Goal: Complete application form

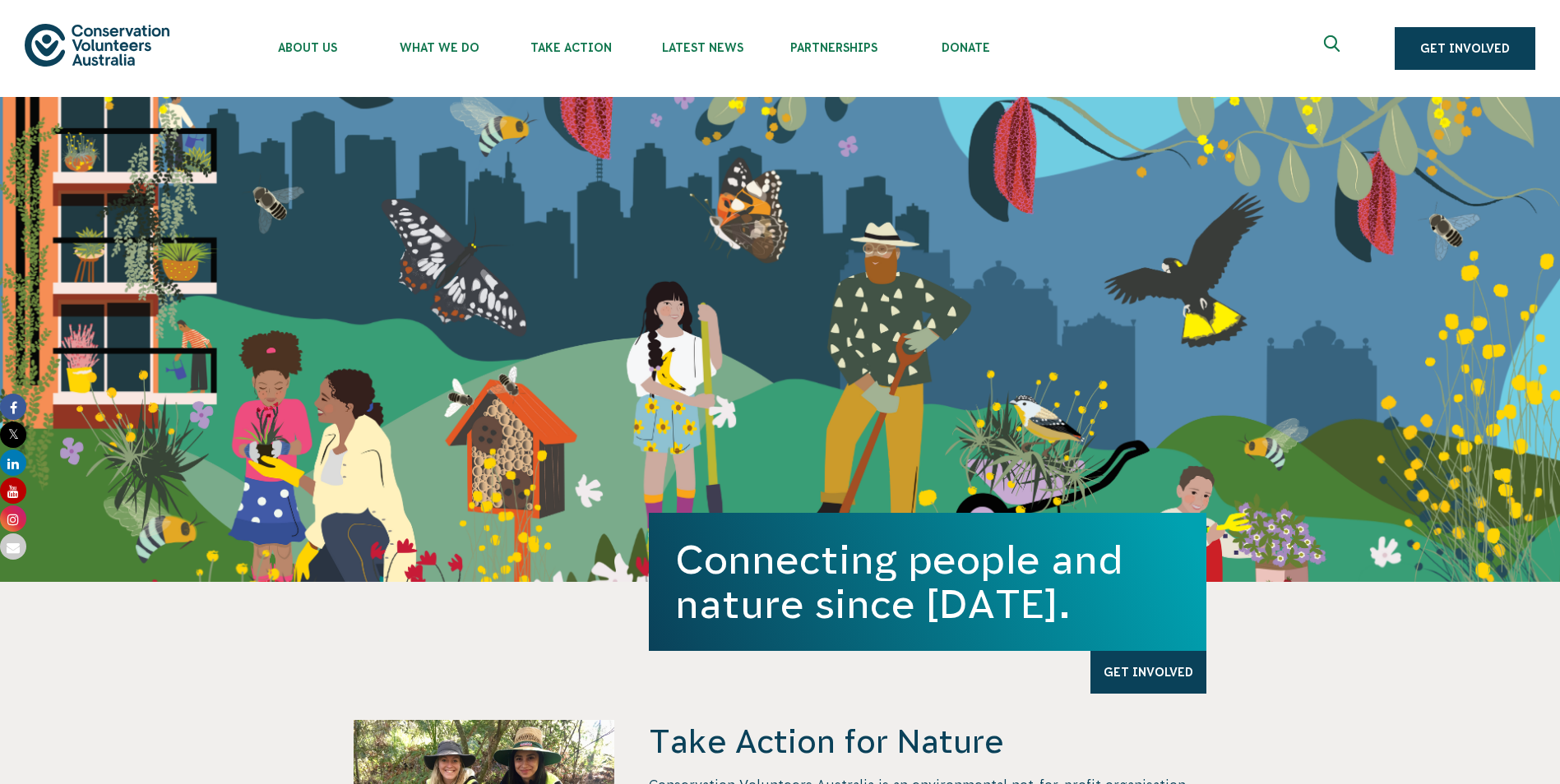
click at [1333, 45] on icon "Expand search box" at bounding box center [1333, 47] width 21 height 25
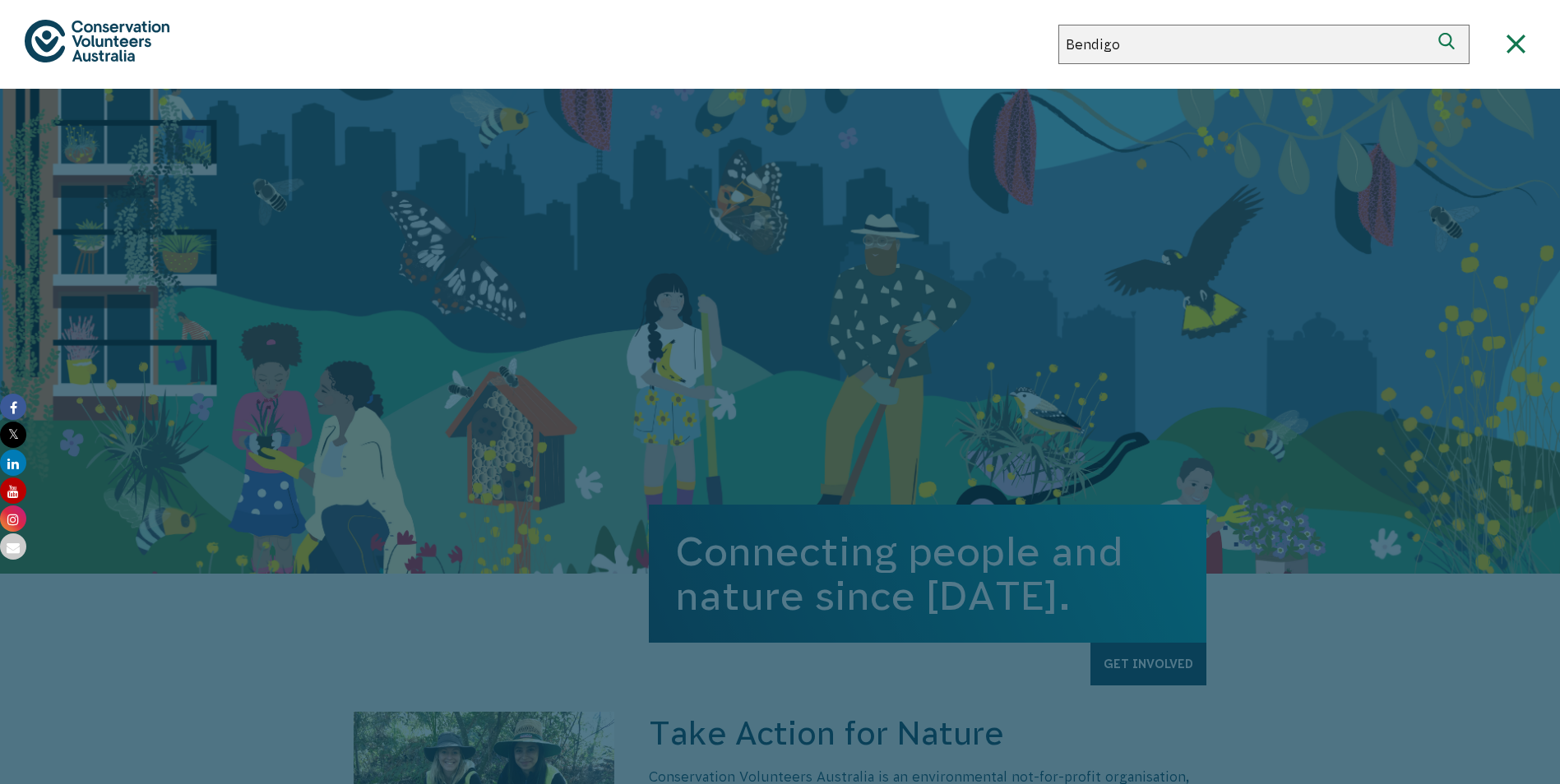
type input "Bendigo"
click at [1430, 25] on button "Search" at bounding box center [1450, 44] width 40 height 40
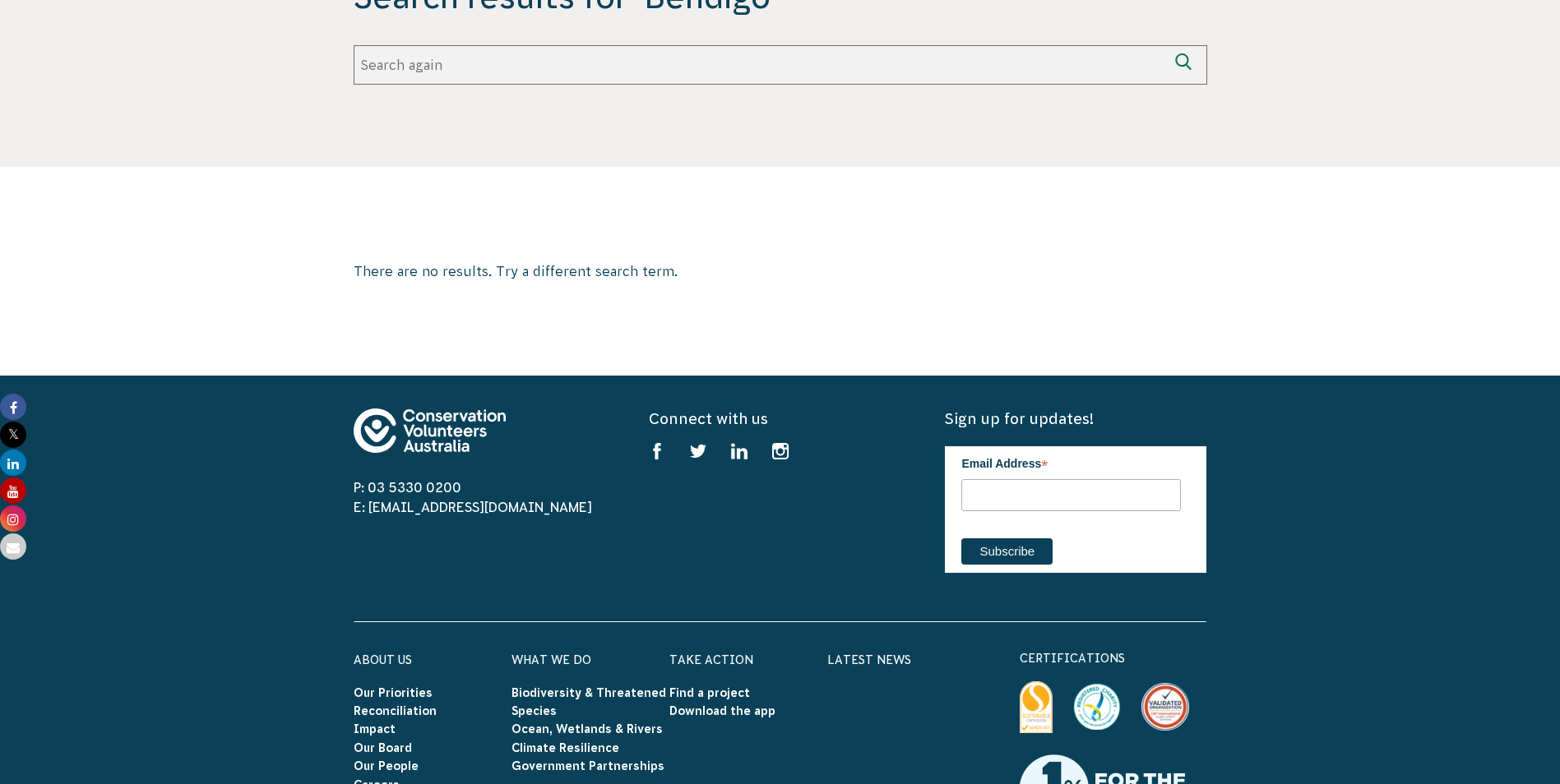
scroll to position [375, 0]
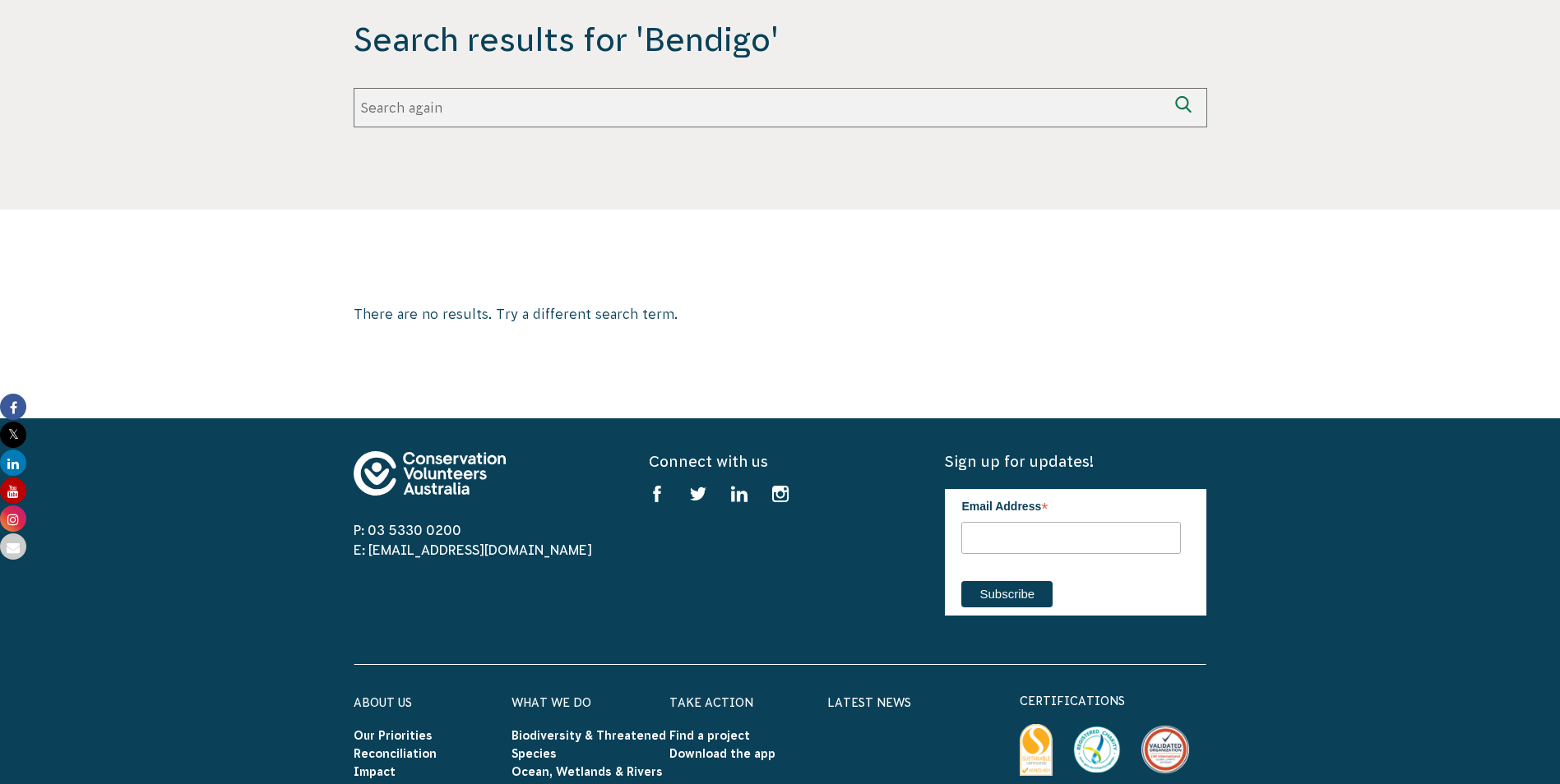
click at [441, 466] on img at bounding box center [429, 473] width 152 height 44
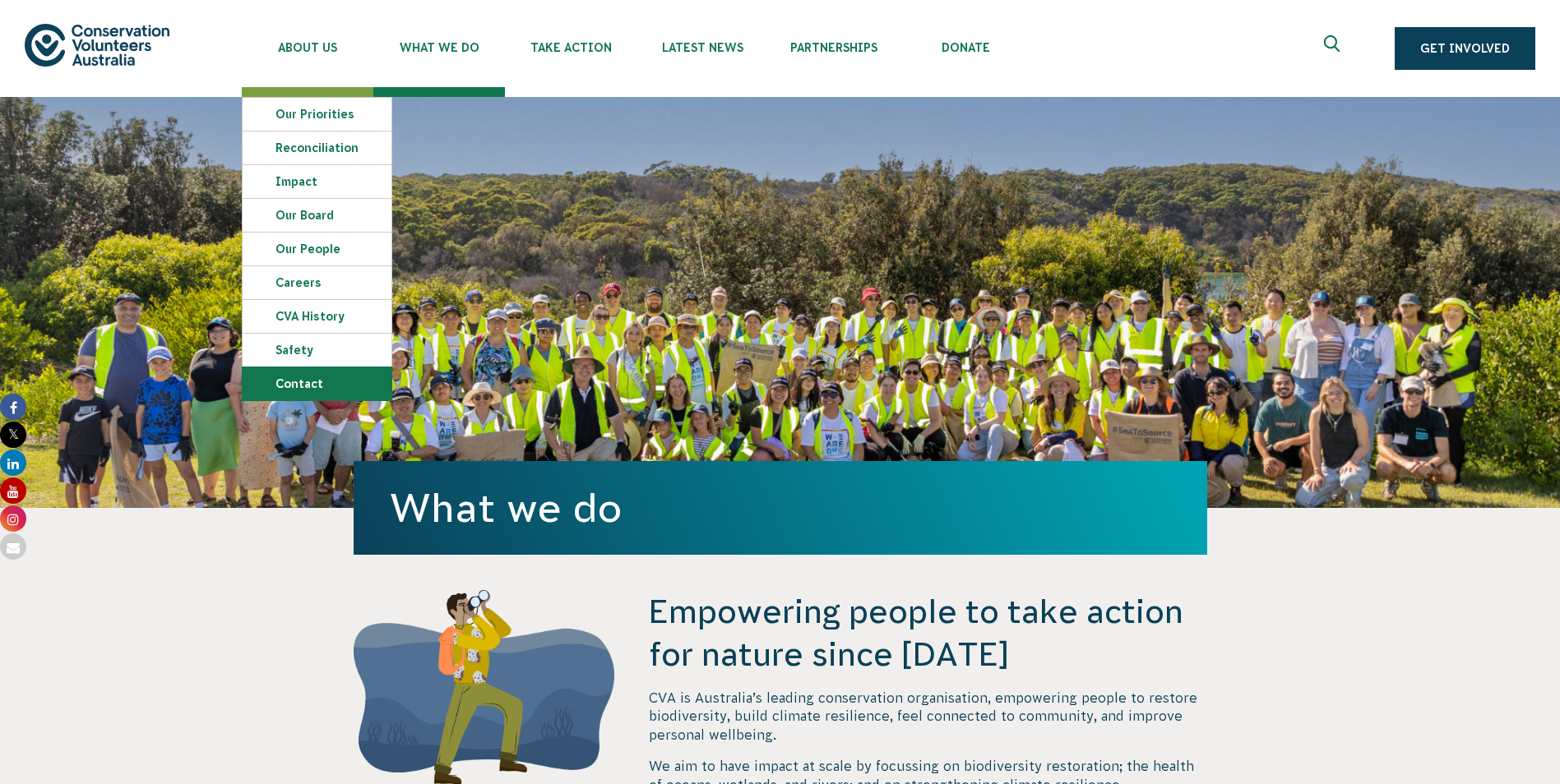
click at [344, 388] on link "Contact" at bounding box center [317, 384] width 148 height 33
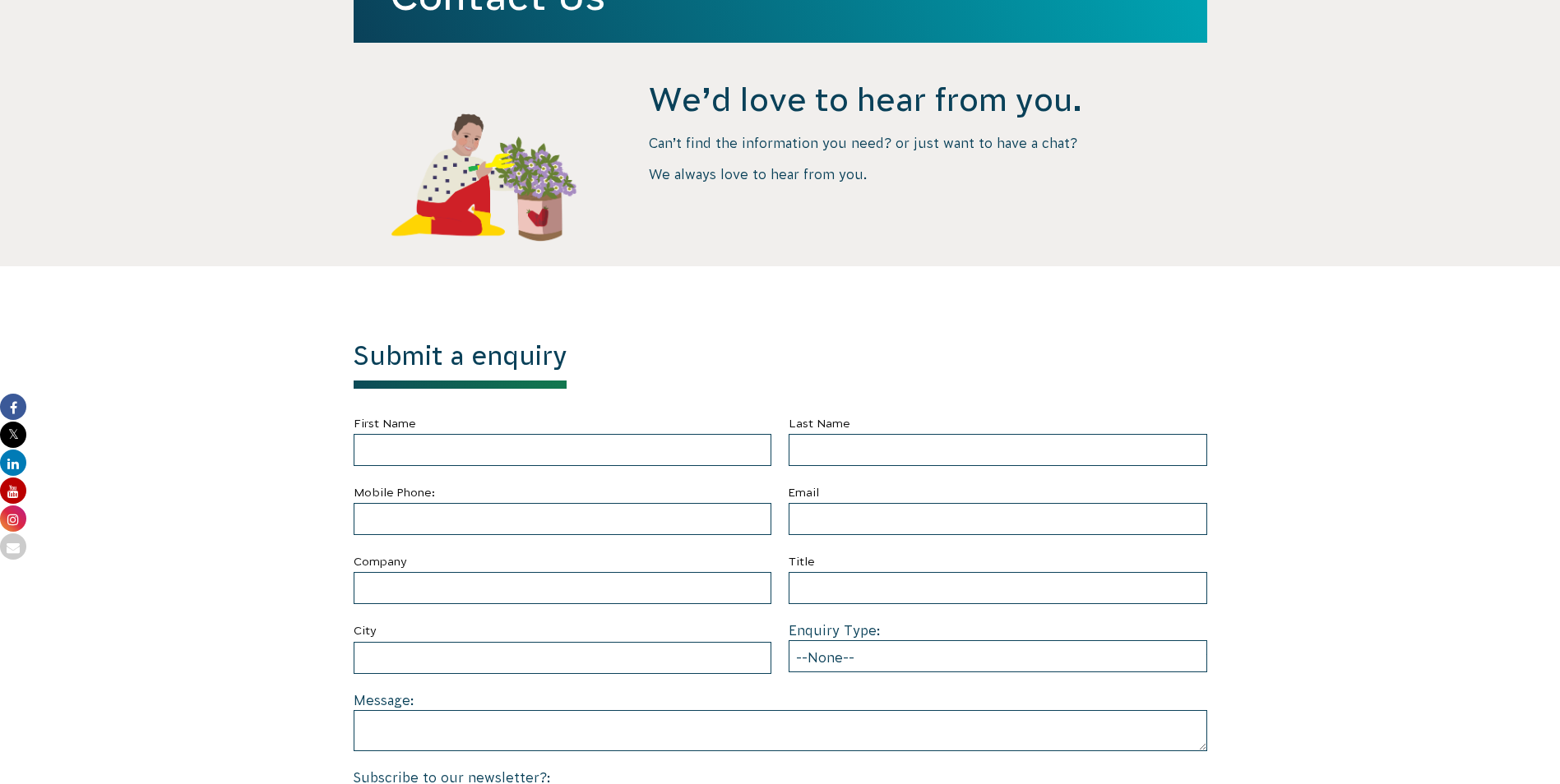
scroll to position [329, 0]
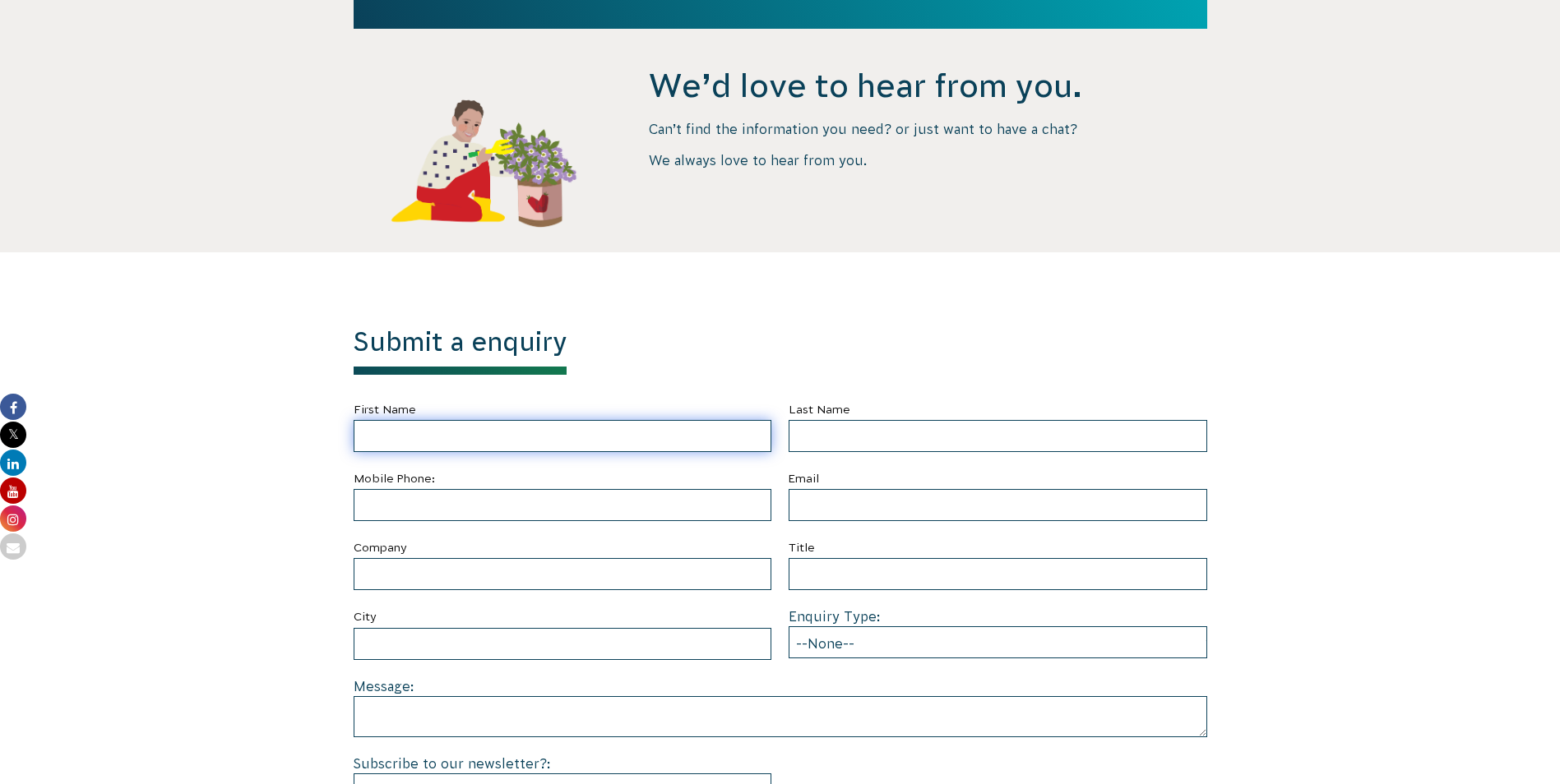
click at [684, 428] on input "First Name" at bounding box center [562, 436] width 418 height 32
type input "[PERSON_NAME]"
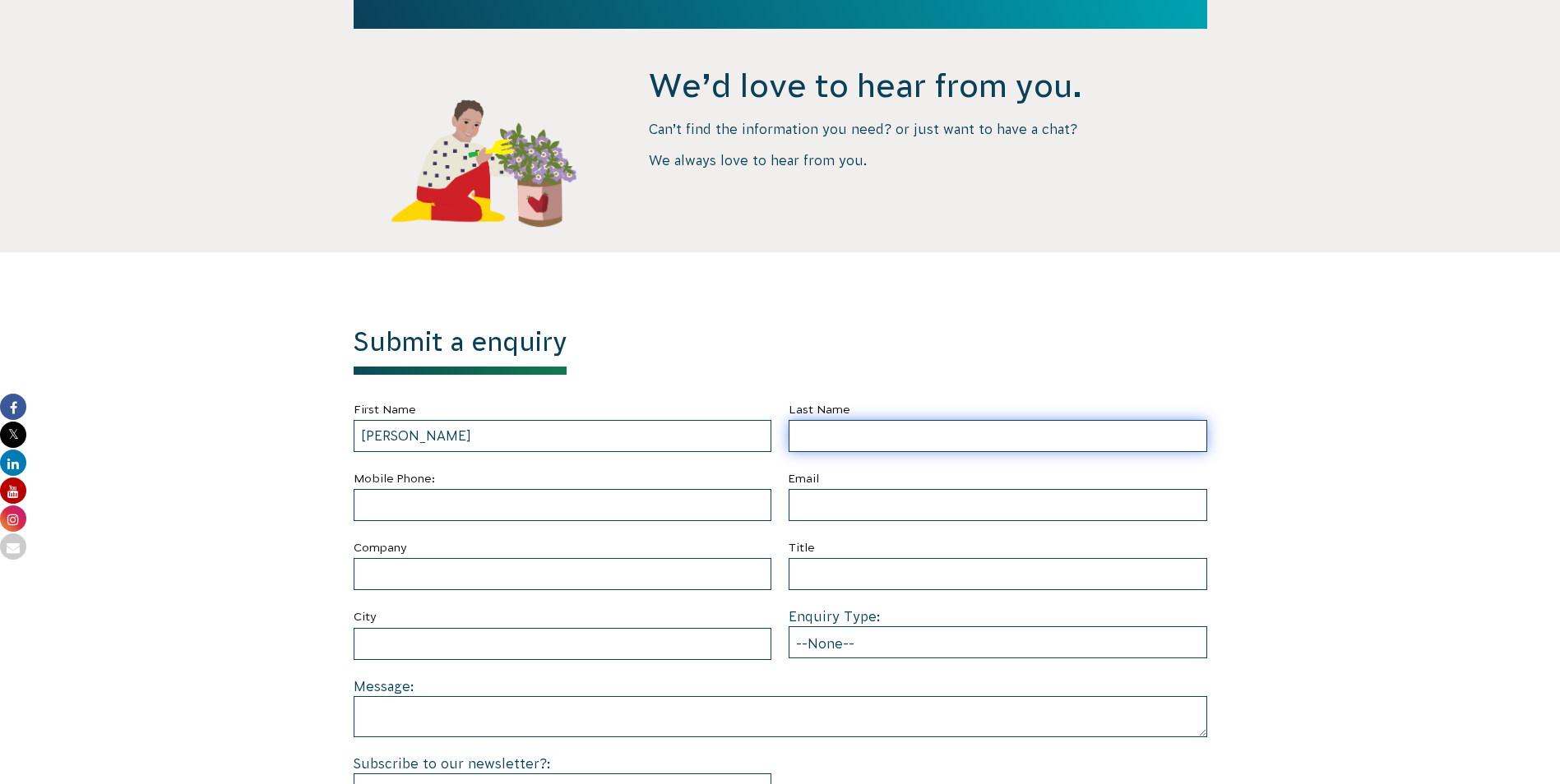
click at [910, 434] on input "Last Name" at bounding box center [997, 436] width 418 height 32
type input "Kauter"
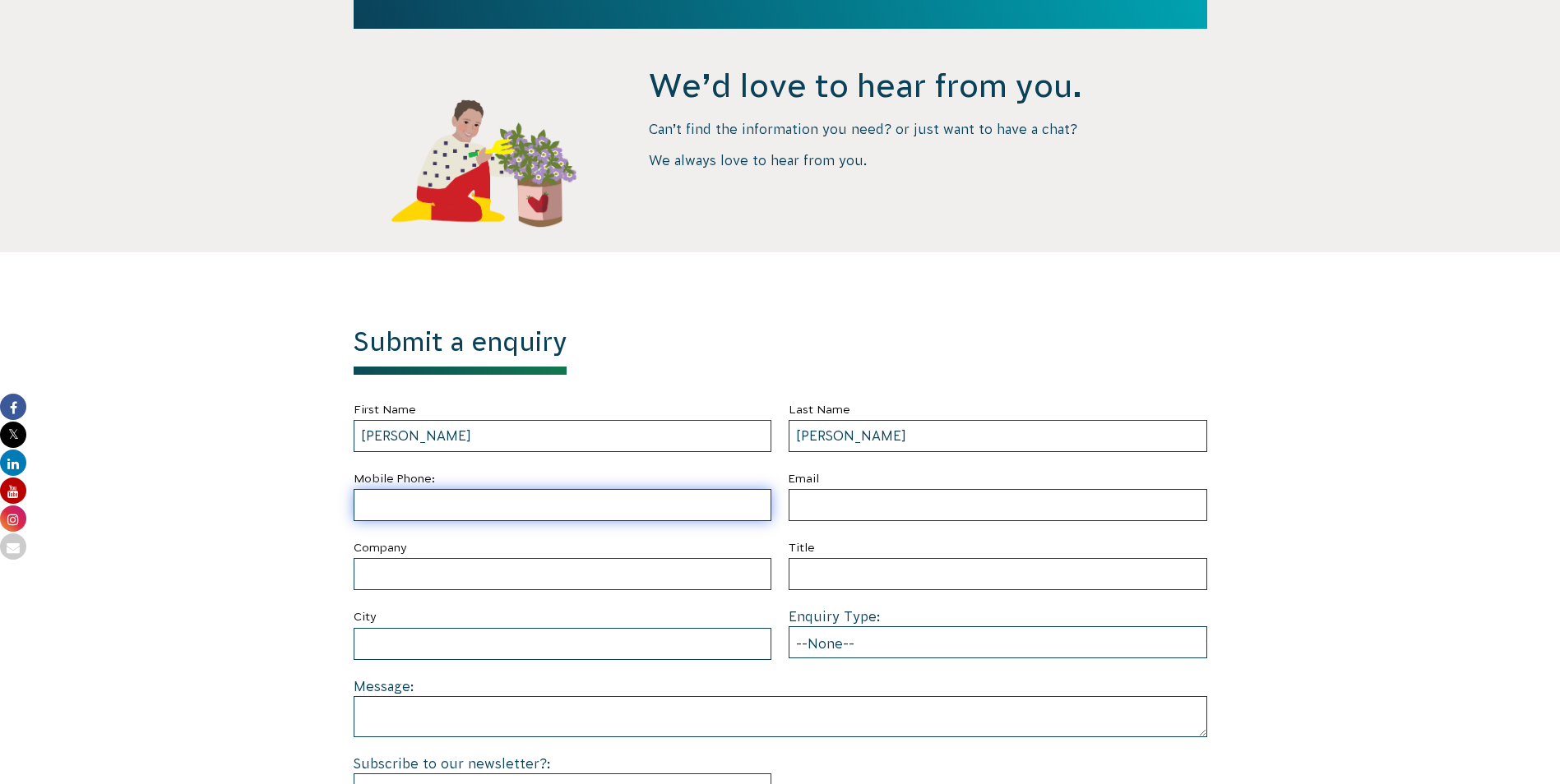
click at [657, 498] on input "text" at bounding box center [562, 505] width 418 height 32
type input "0438025460"
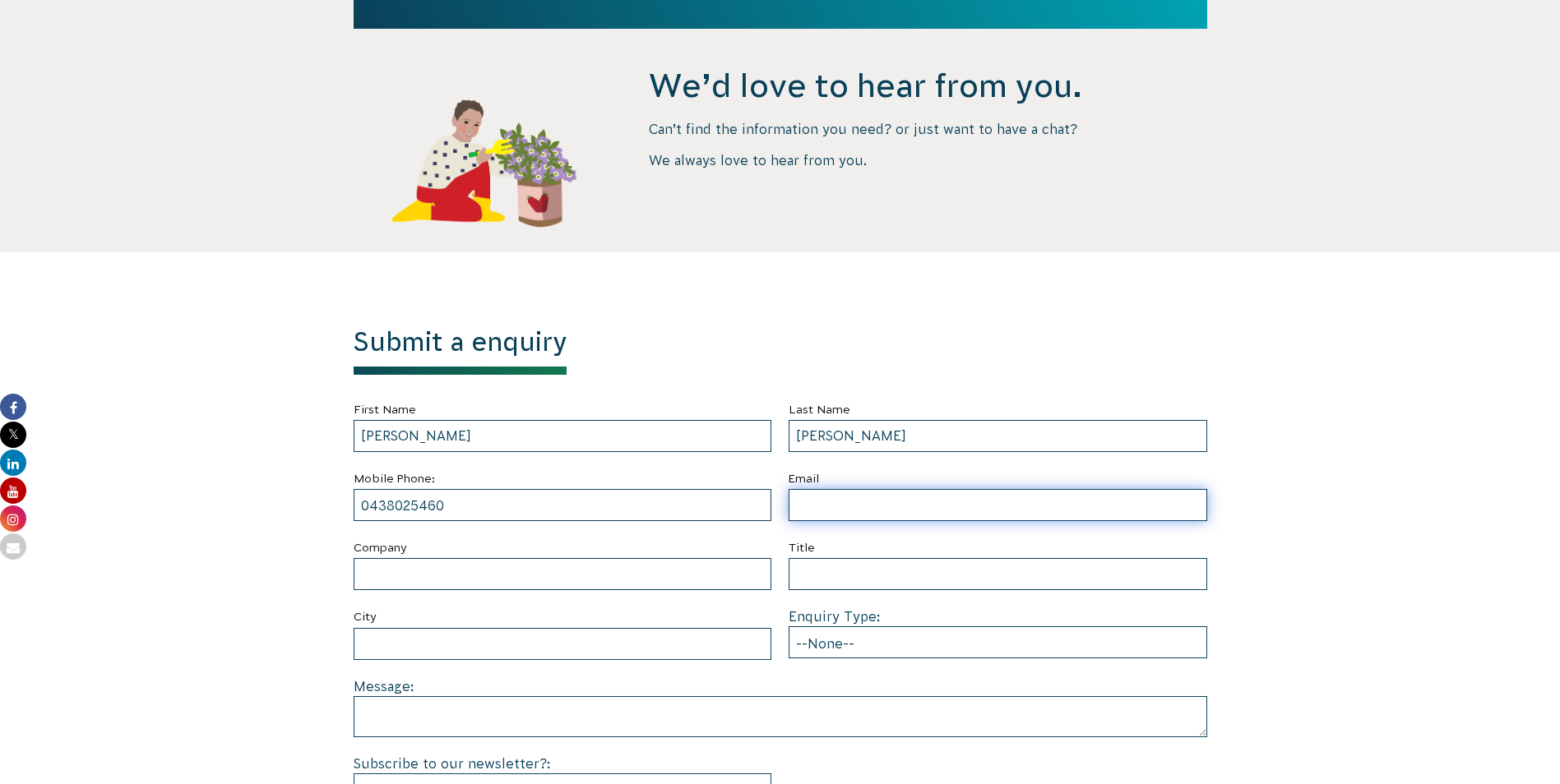
click at [841, 494] on input "Email" at bounding box center [997, 505] width 418 height 32
type input "danielkauter@hotmail.com"
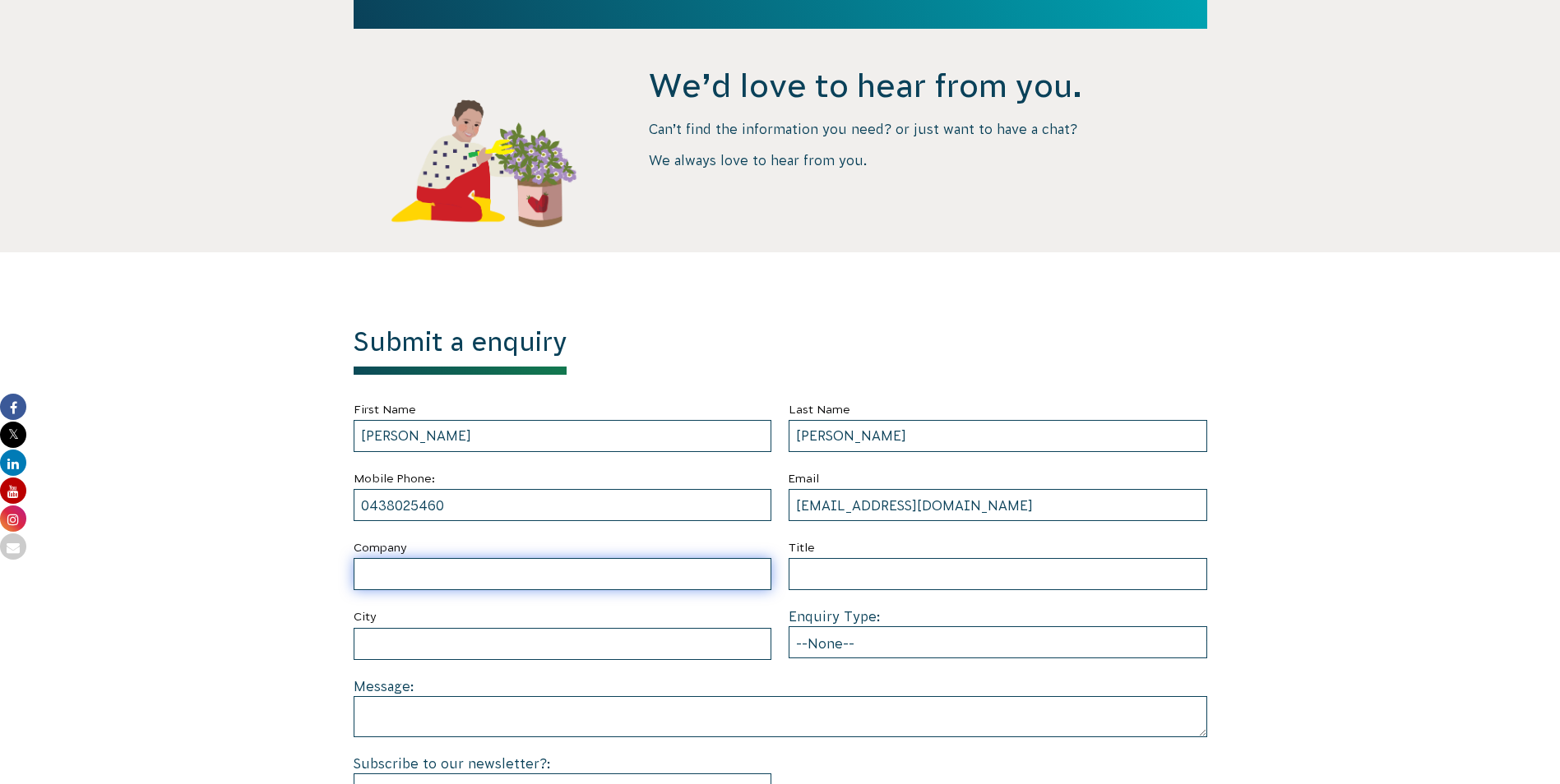
click at [642, 571] on input "Company" at bounding box center [562, 573] width 418 height 32
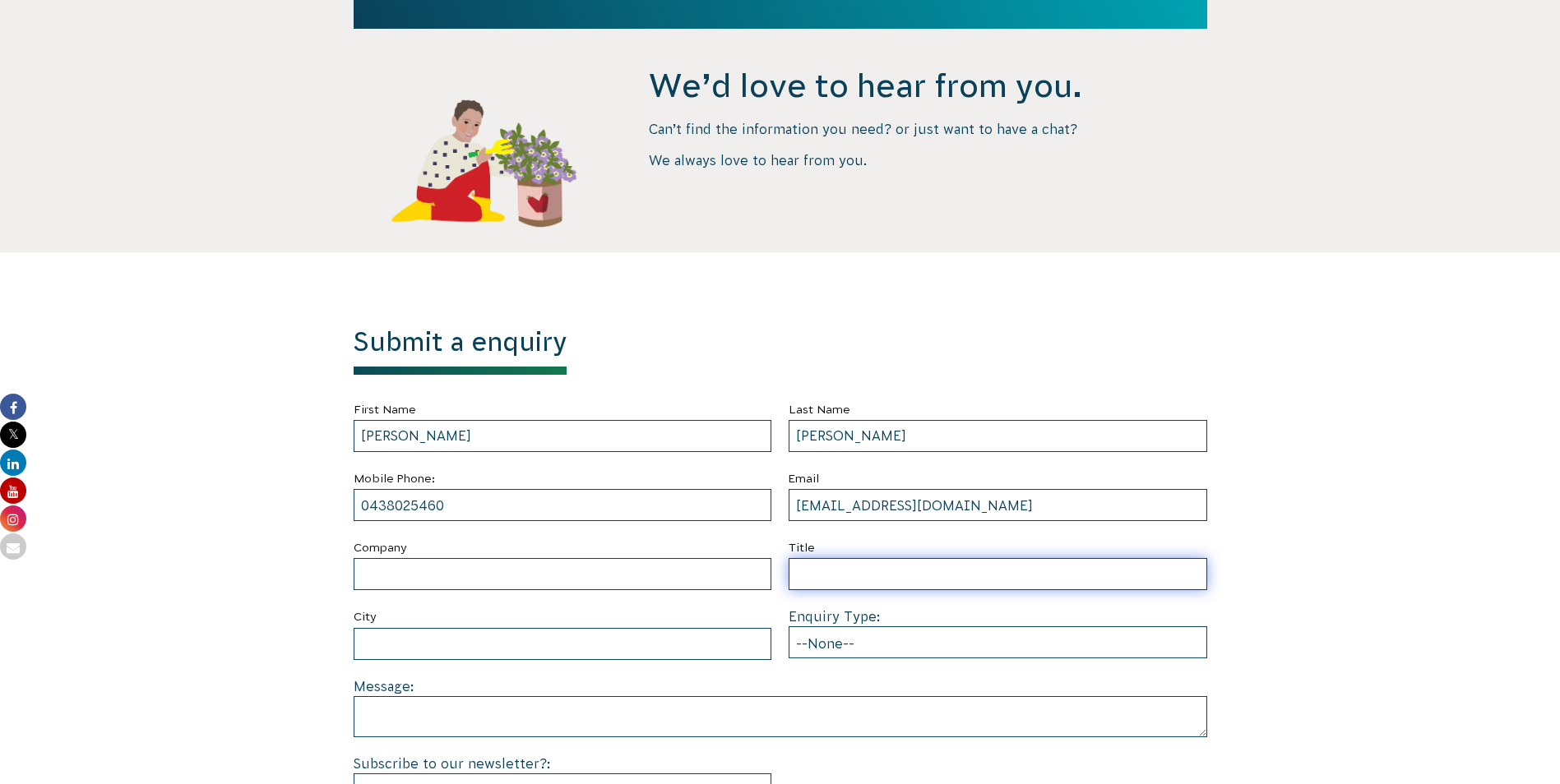
click at [872, 572] on input "Title" at bounding box center [997, 573] width 418 height 32
type input "Mr"
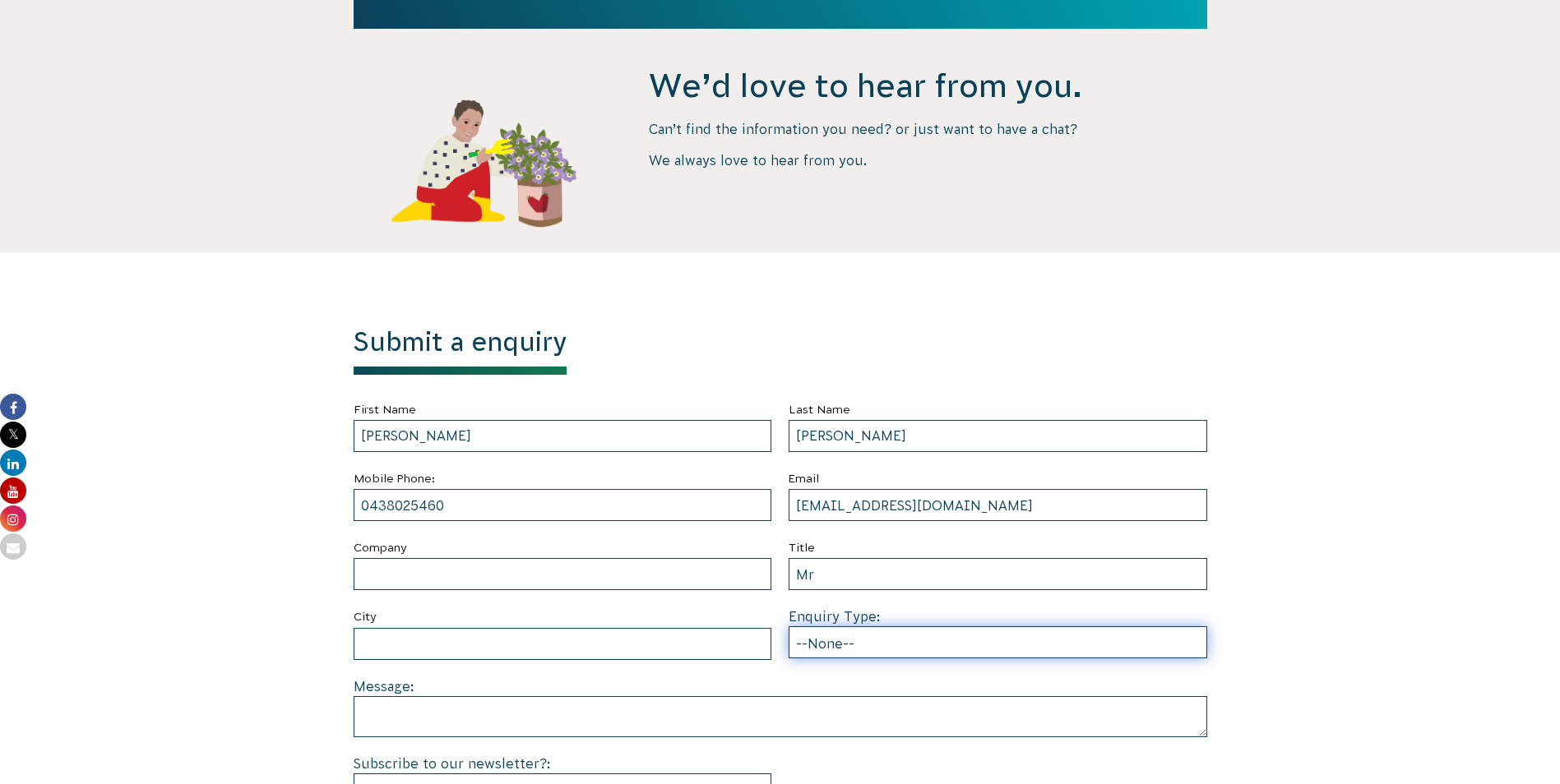
click at [875, 631] on select "--None-- Partnering on conservation and community projects Financial sponsorshi…" at bounding box center [997, 642] width 418 height 32
select select "Individual volunteering"
click at [788, 626] on select "--None-- Partnering on conservation and community projects Financial sponsorshi…" at bounding box center [997, 642] width 418 height 32
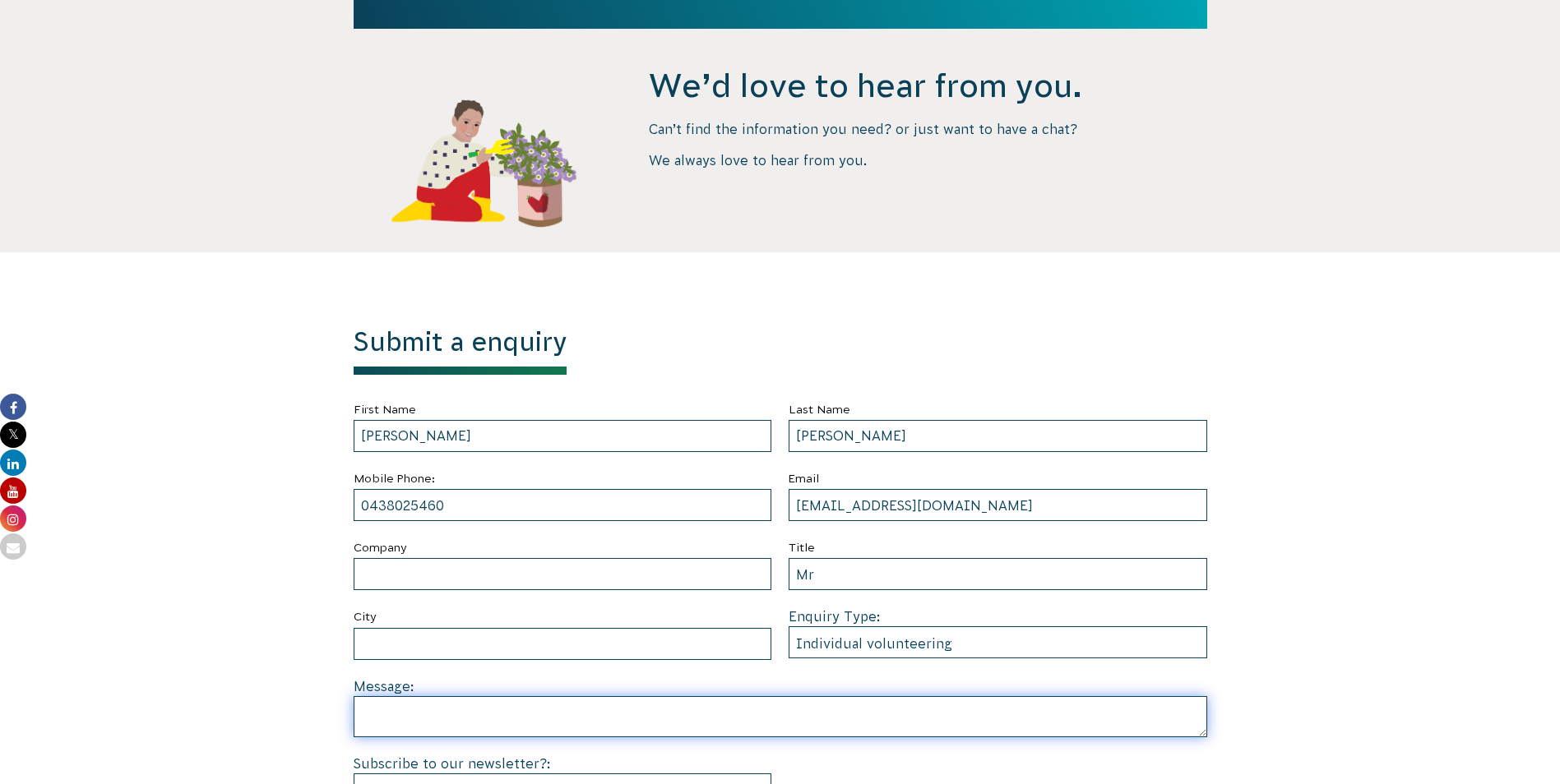
click at [675, 714] on textarea at bounding box center [780, 717] width 854 height 42
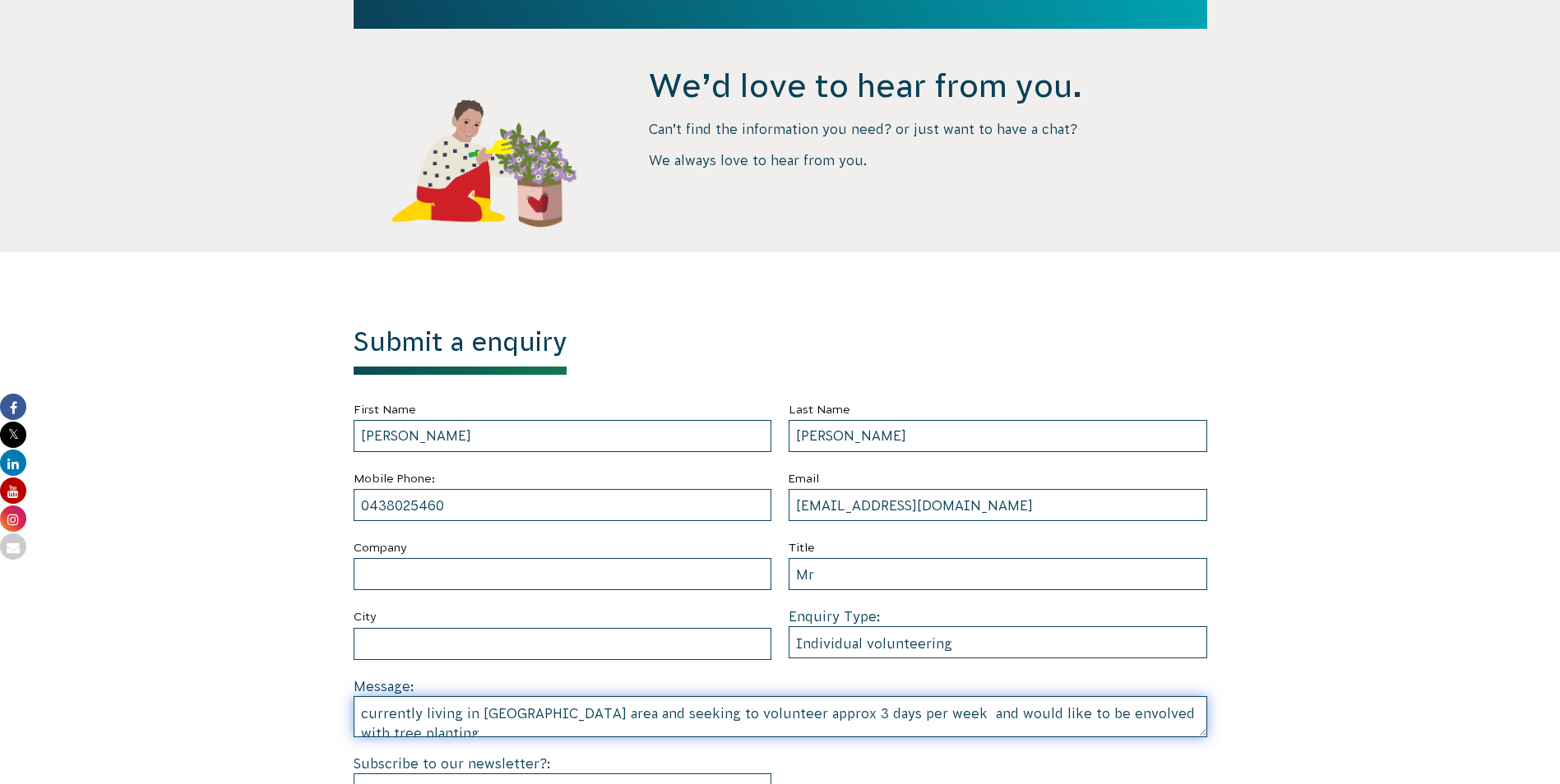
scroll to position [4, 0]
click at [544, 731] on textarea "currently living in Bendigo area and seeking to volunteer approx 3 days per wee…" at bounding box center [780, 717] width 854 height 42
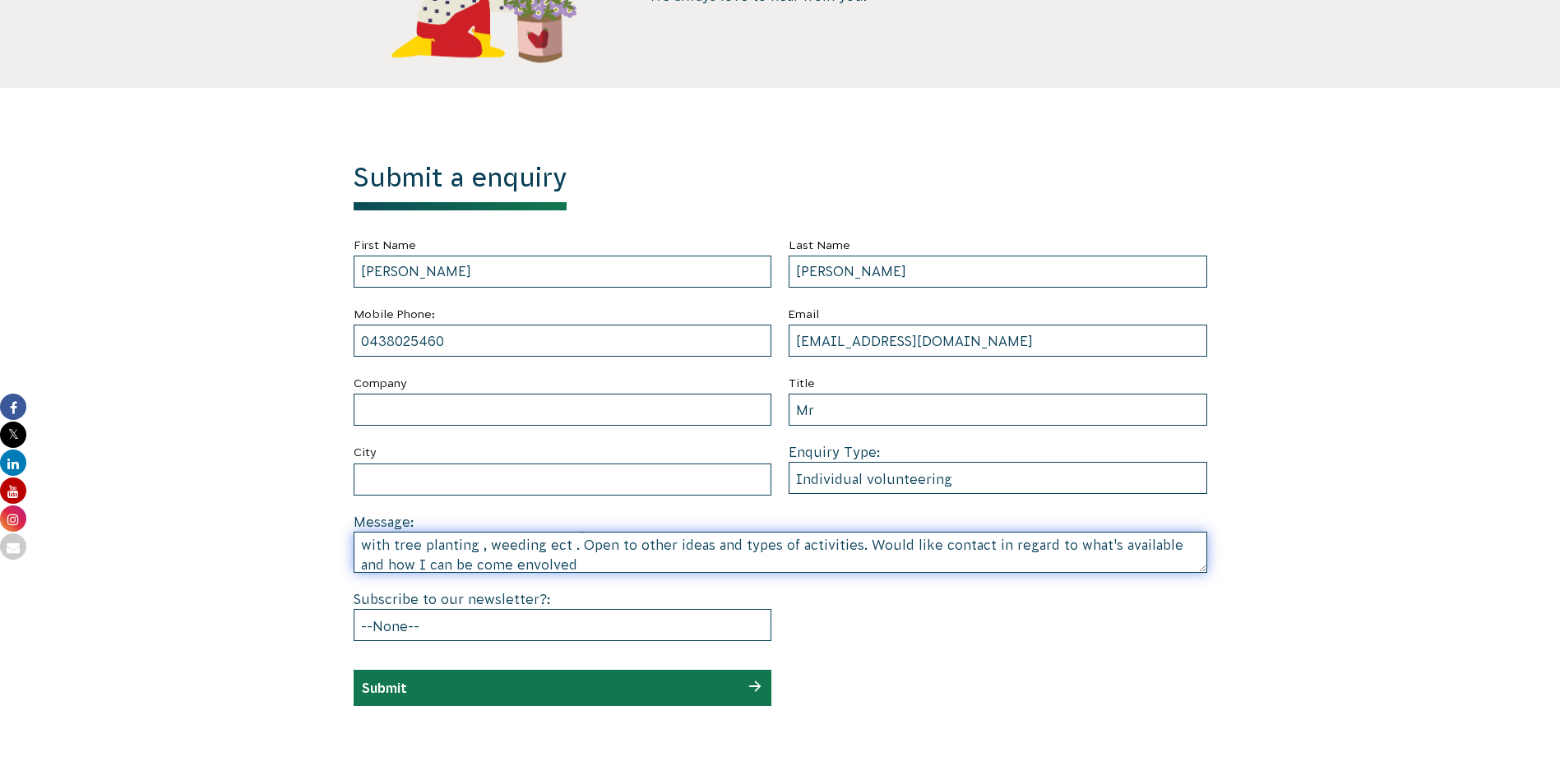
scroll to position [8, 0]
click at [534, 538] on textarea "Currently living in Bendigo area and seeking to volunteer approx 3 days per wee…" at bounding box center [780, 553] width 854 height 42
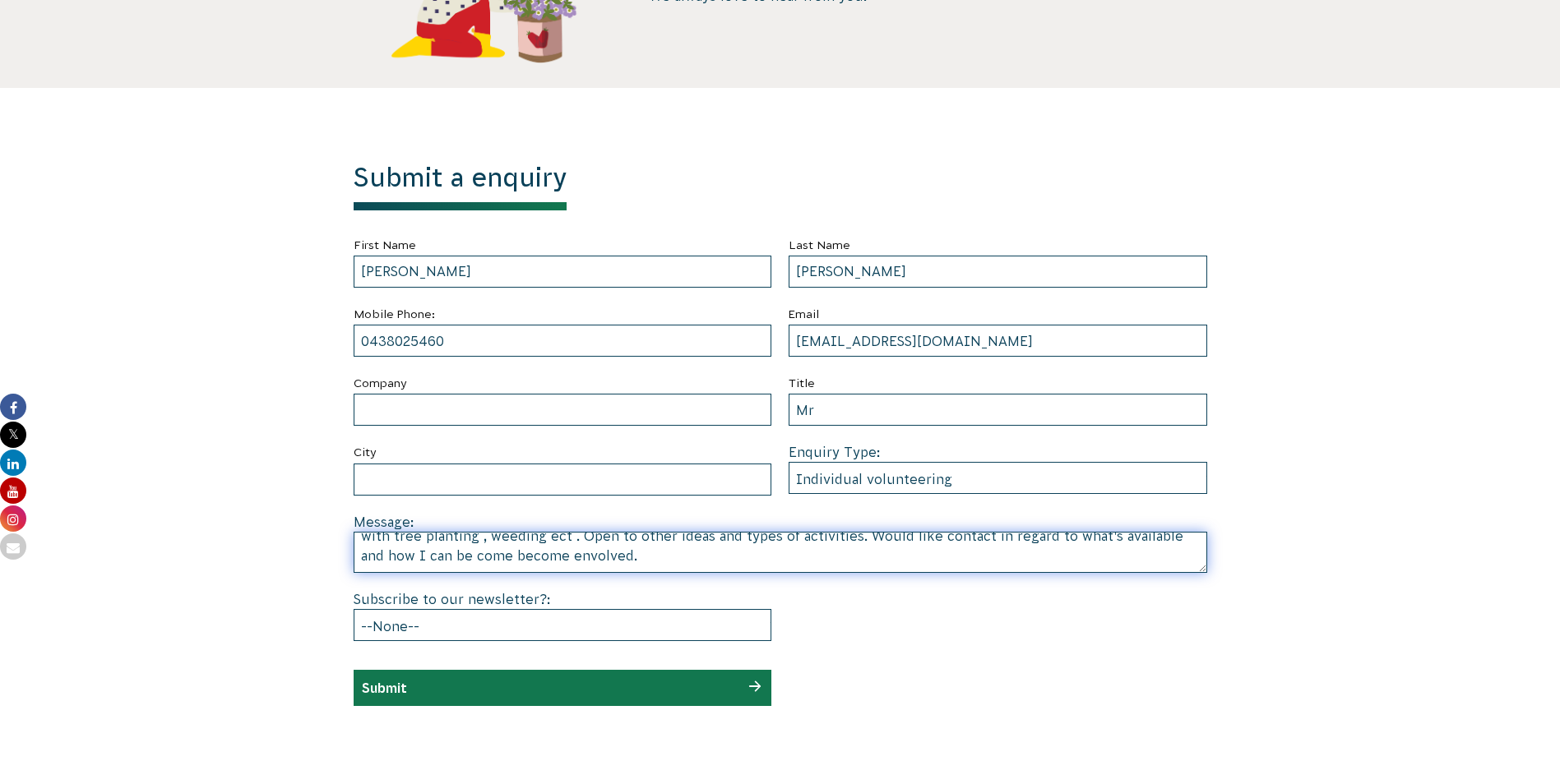
type textarea "Currently living in Bendigo Victoria area and seeking to volunteer approx 3 day…"
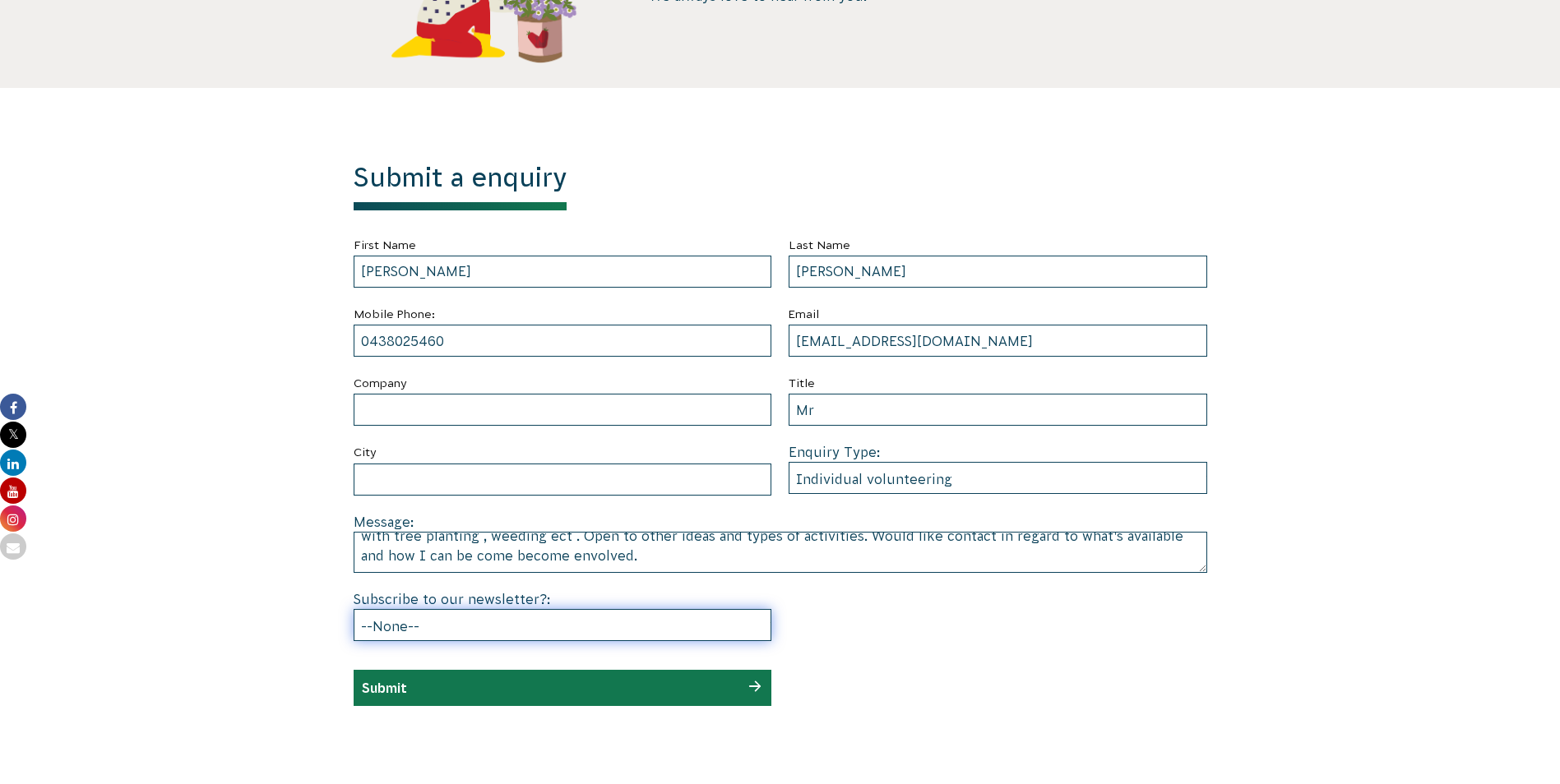
click at [681, 622] on select "--None-- Yes No" at bounding box center [562, 625] width 418 height 32
select select "Yes"
click at [353, 609] on select "--None-- Yes No" at bounding box center [562, 625] width 418 height 32
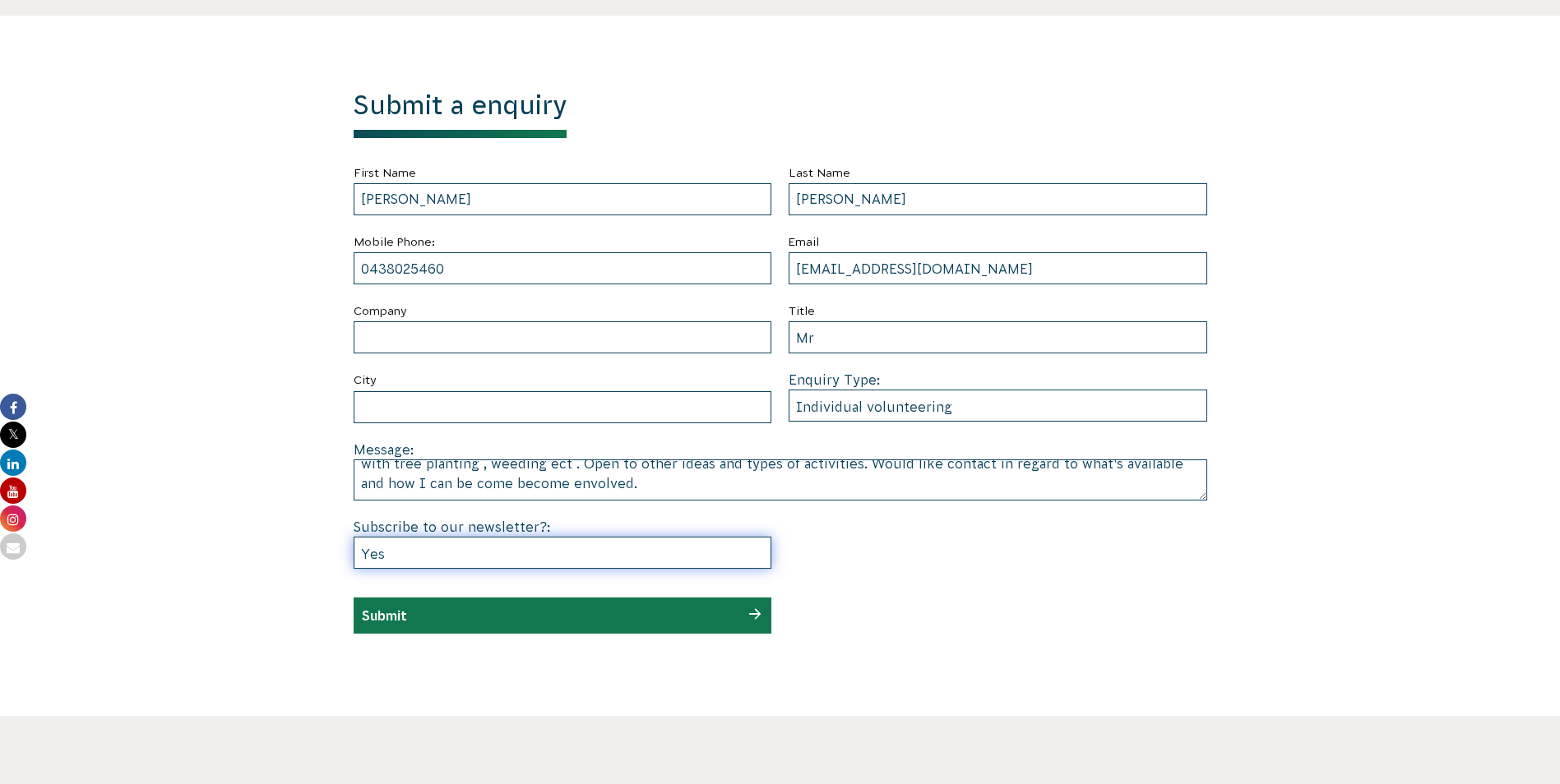
scroll to position [740, 0]
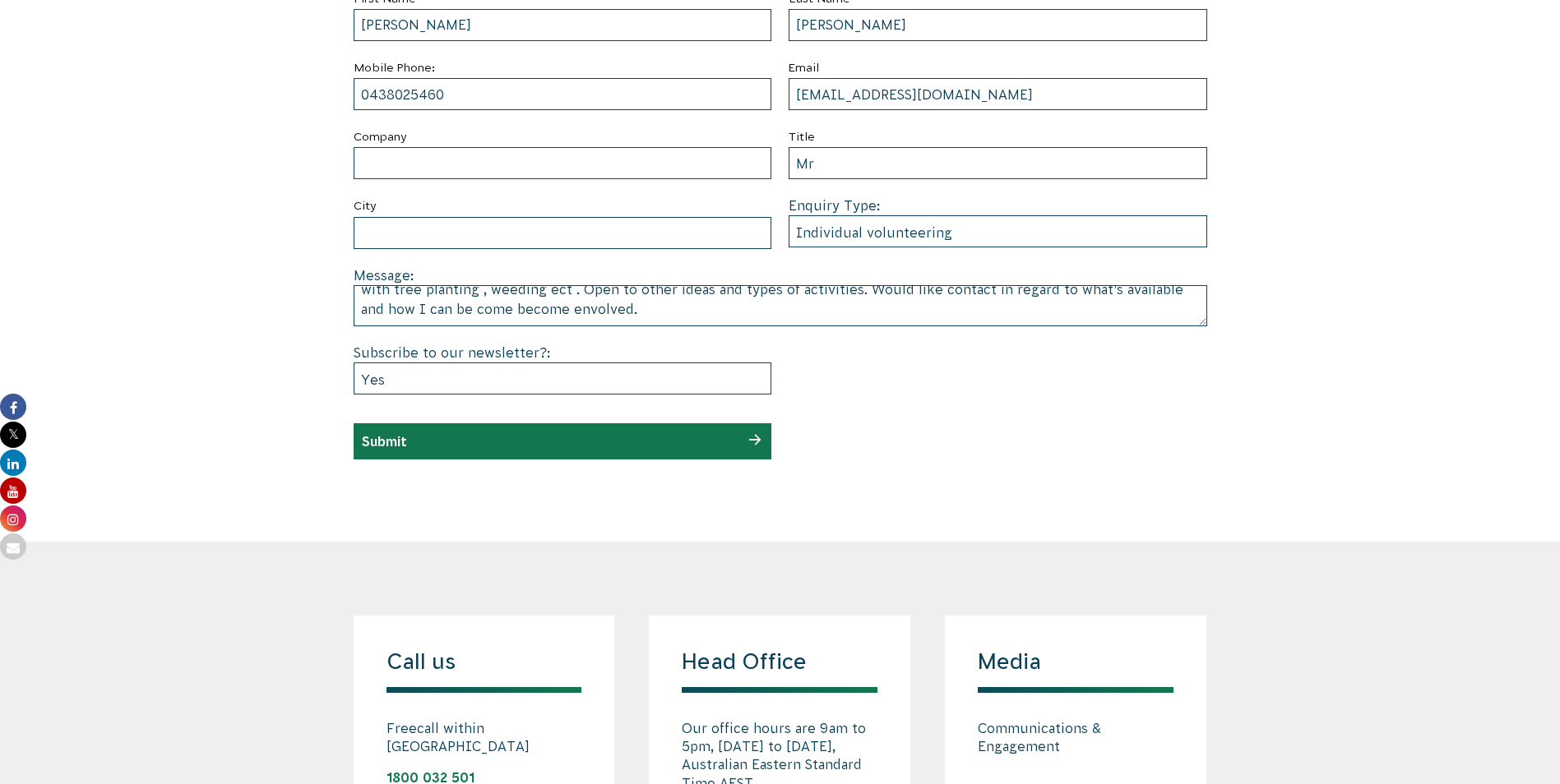
click at [690, 437] on div "Submit" at bounding box center [562, 441] width 418 height 37
click at [388, 438] on input "Submit" at bounding box center [385, 441] width 46 height 15
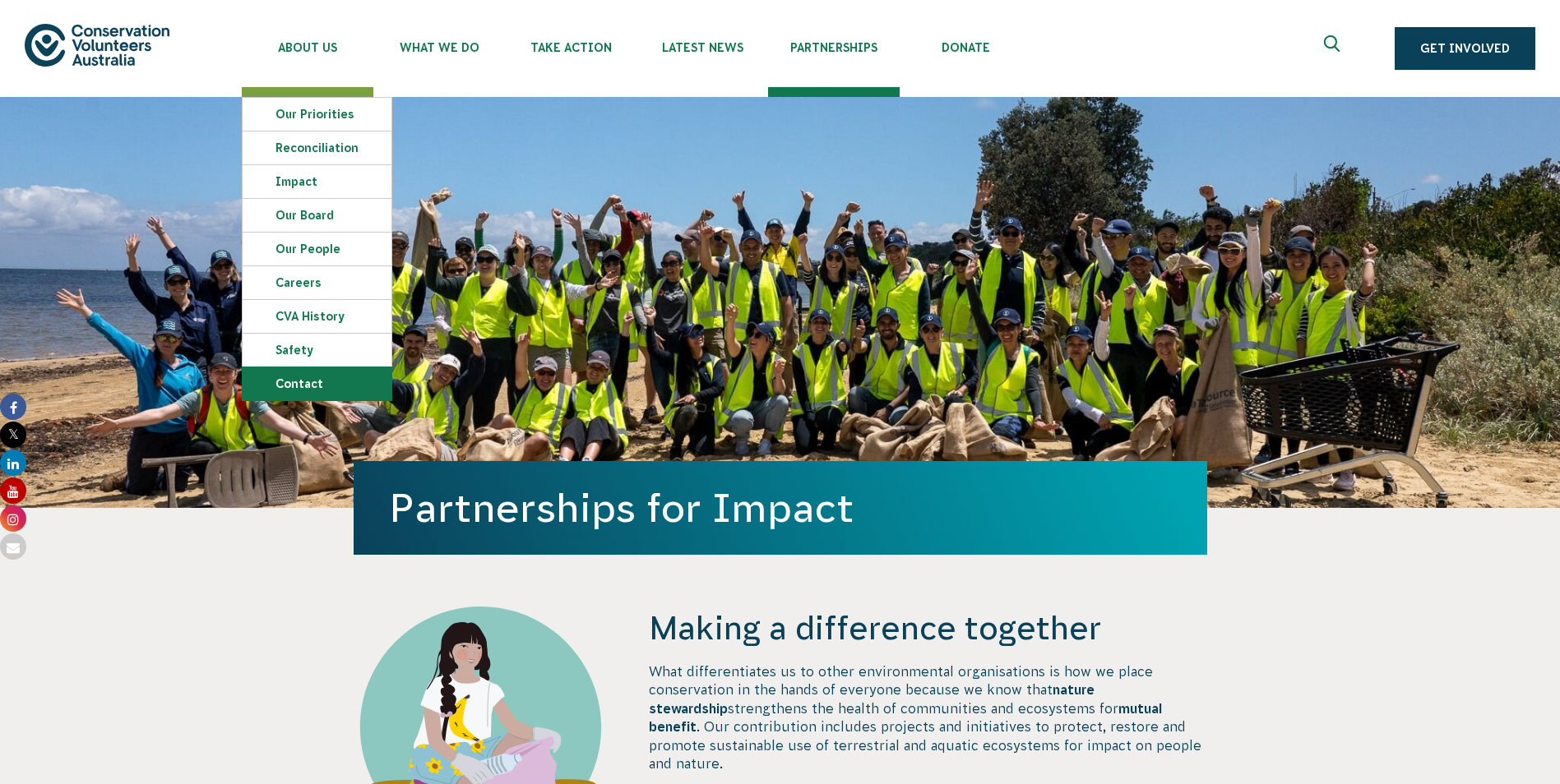
click at [322, 386] on link "Contact" at bounding box center [317, 384] width 148 height 33
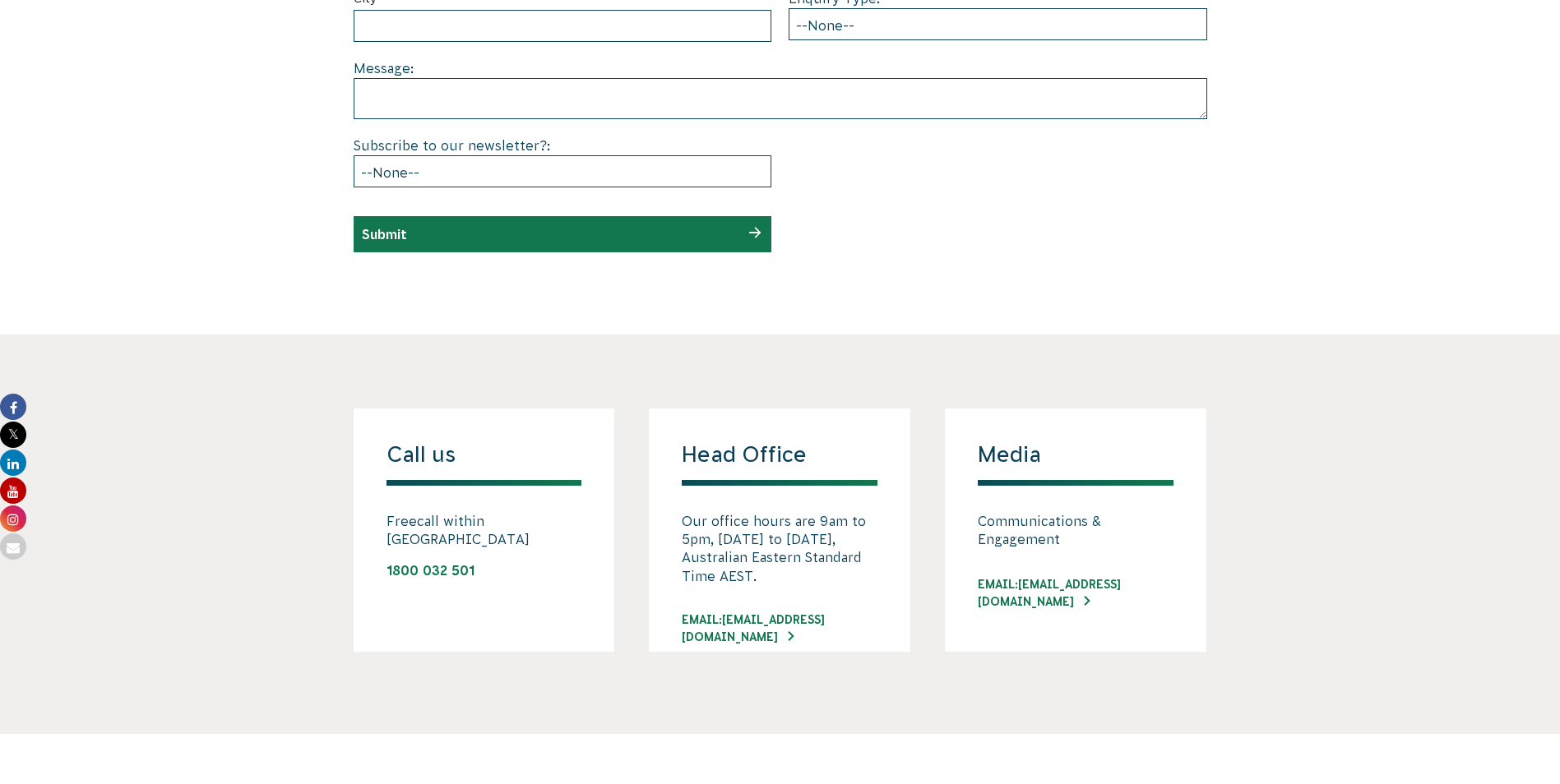
scroll to position [1069, 0]
